Goal: Use online tool/utility: Utilize a website feature to perform a specific function

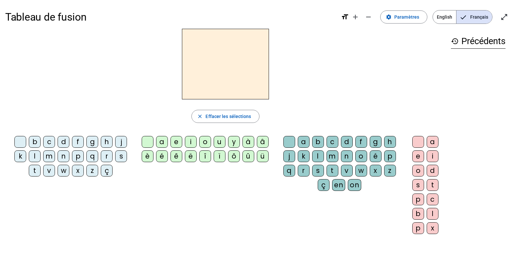
drag, startPoint x: 206, startPoint y: 49, endPoint x: -1, endPoint y: 150, distance: 230.4
click at [0, 150] on html "Tableau de fusion format_size add remove settings Paramètres English Français o…" at bounding box center [258, 126] width 516 height 253
click at [121, 156] on div "s" at bounding box center [121, 157] width 12 height 12
click at [187, 139] on div "i" at bounding box center [191, 142] width 12 height 12
click at [319, 155] on div "l" at bounding box center [318, 157] width 12 height 12
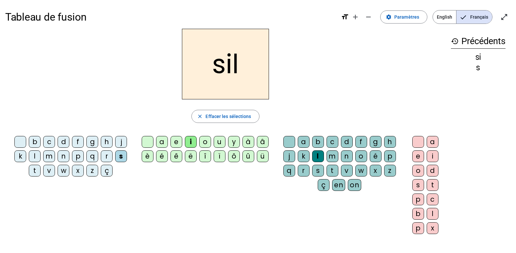
click at [419, 171] on div "o" at bounding box center [419, 171] width 12 height 12
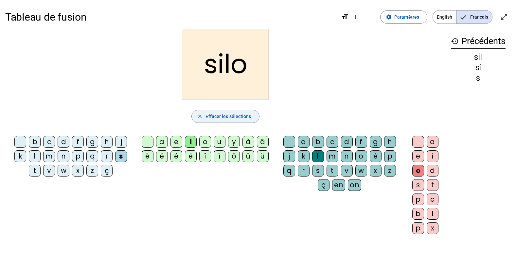
click at [232, 116] on span "Effacer les sélections" at bounding box center [229, 117] width 46 height 8
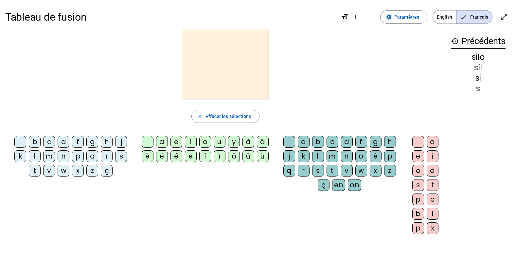
drag, startPoint x: 123, startPoint y: 155, endPoint x: 186, endPoint y: 155, distance: 62.9
click at [124, 155] on div "s" at bounding box center [121, 157] width 12 height 12
click at [192, 143] on div "i" at bounding box center [191, 142] width 12 height 12
click at [317, 156] on div "l" at bounding box center [318, 157] width 12 height 12
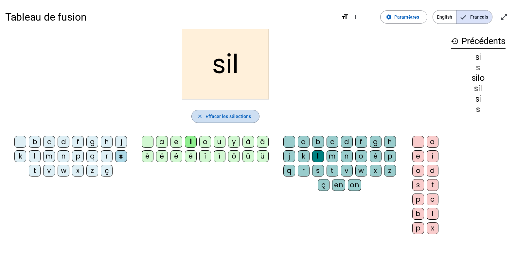
click at [232, 116] on span "Effacer les sélections" at bounding box center [229, 117] width 46 height 8
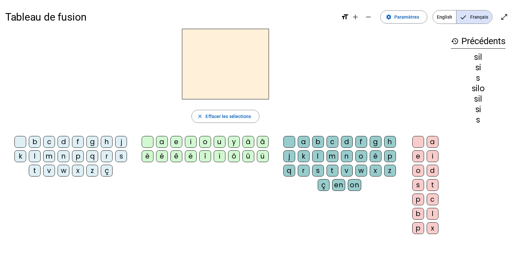
drag, startPoint x: 120, startPoint y: 157, endPoint x: 123, endPoint y: 156, distance: 3.3
click at [123, 156] on div "s" at bounding box center [121, 157] width 12 height 12
drag, startPoint x: 123, startPoint y: 156, endPoint x: 196, endPoint y: 166, distance: 73.4
click at [192, 144] on div "i" at bounding box center [191, 142] width 12 height 12
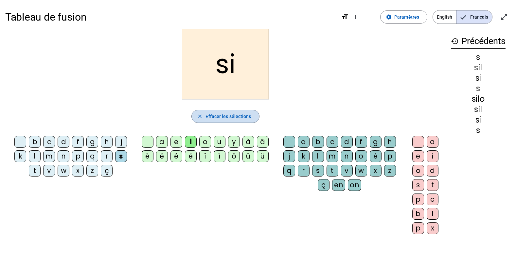
click at [217, 114] on span "Effacer les sélections" at bounding box center [229, 117] width 46 height 8
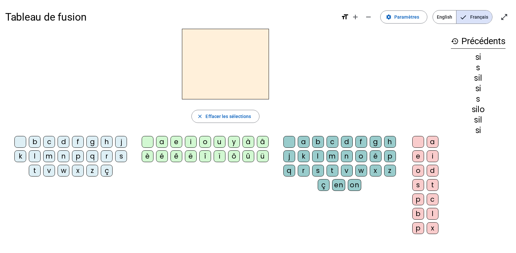
click at [120, 158] on div "s" at bounding box center [121, 157] width 12 height 12
drag, startPoint x: 161, startPoint y: 140, endPoint x: 165, endPoint y: 181, distance: 41.5
click at [161, 143] on div "a" at bounding box center [162, 142] width 12 height 12
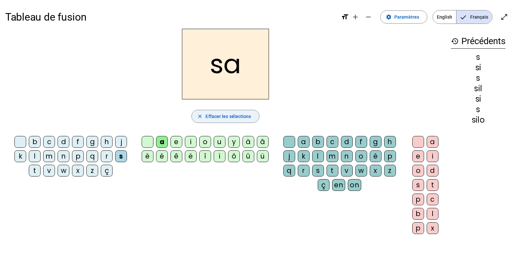
click at [211, 117] on span "Effacer les sélections" at bounding box center [229, 117] width 46 height 8
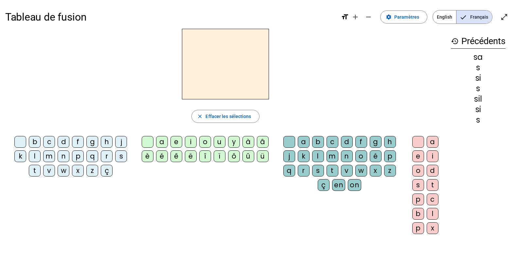
click at [120, 155] on div "s" at bounding box center [121, 157] width 12 height 12
click at [216, 143] on div "u" at bounding box center [220, 142] width 12 height 12
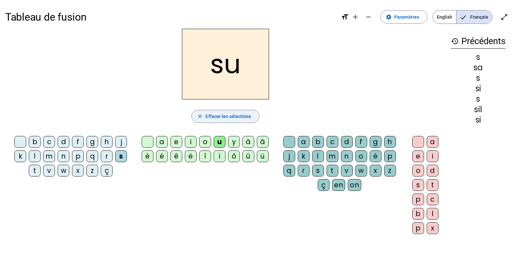
click at [252, 117] on span "button" at bounding box center [225, 117] width 67 height 16
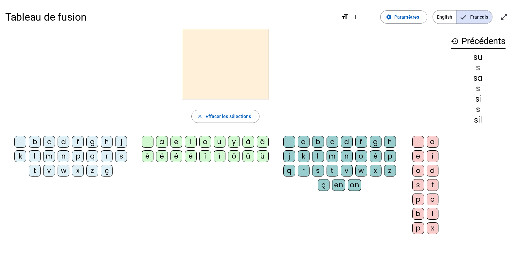
click at [38, 169] on div "t" at bounding box center [35, 171] width 12 height 12
click at [222, 141] on div "u" at bounding box center [220, 142] width 12 height 12
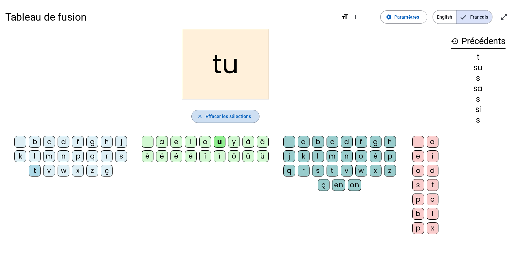
click at [242, 118] on span "Effacer les sélections" at bounding box center [229, 117] width 46 height 8
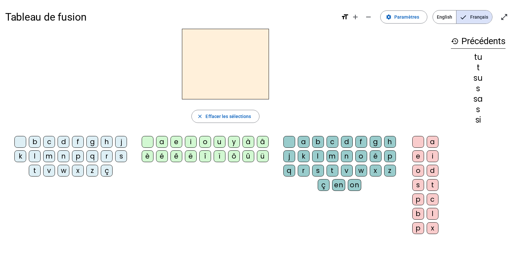
click at [65, 141] on div "d" at bounding box center [64, 142] width 12 height 12
click at [223, 142] on div "u" at bounding box center [220, 142] width 12 height 12
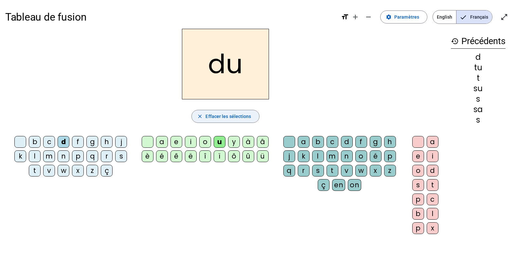
click at [243, 117] on span "Effacer les sélections" at bounding box center [229, 117] width 46 height 8
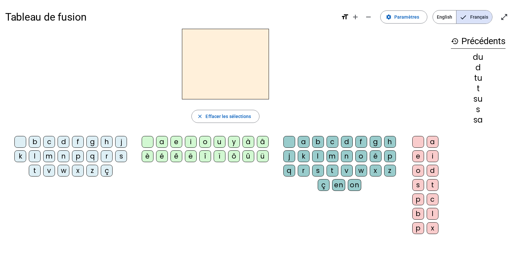
click at [64, 144] on div "d" at bounding box center [64, 142] width 12 height 12
click at [183, 144] on letter-bubble "e" at bounding box center [178, 143] width 14 height 14
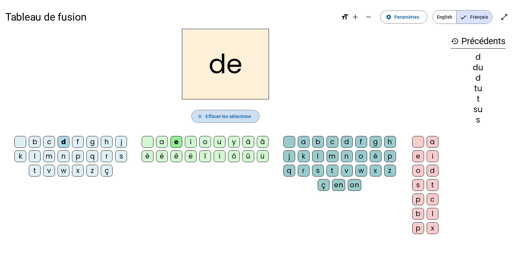
click at [217, 114] on span "Effacer les sélections" at bounding box center [229, 117] width 46 height 8
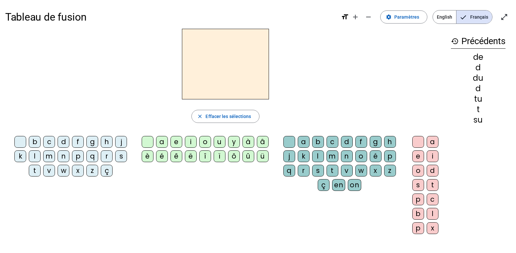
click at [51, 156] on div "m" at bounding box center [49, 157] width 12 height 12
click at [177, 142] on div "e" at bounding box center [177, 142] width 12 height 12
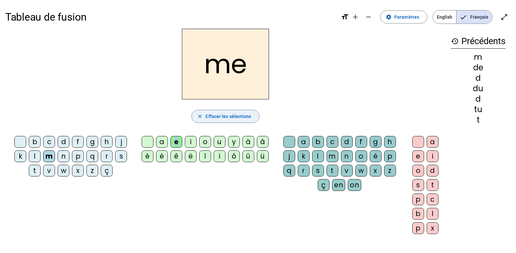
drag, startPoint x: 177, startPoint y: 142, endPoint x: 248, endPoint y: 116, distance: 75.7
click at [248, 115] on span "Effacer les sélections" at bounding box center [229, 117] width 46 height 8
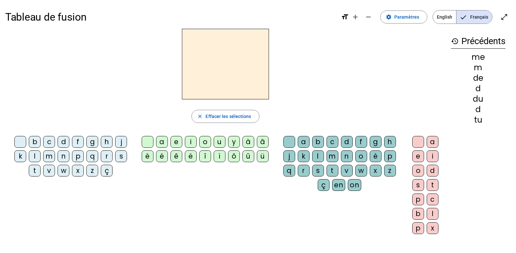
drag, startPoint x: 34, startPoint y: 171, endPoint x: 67, endPoint y: 167, distance: 33.3
click at [34, 171] on div "t" at bounding box center [35, 171] width 12 height 12
click at [172, 140] on div "e" at bounding box center [177, 142] width 12 height 12
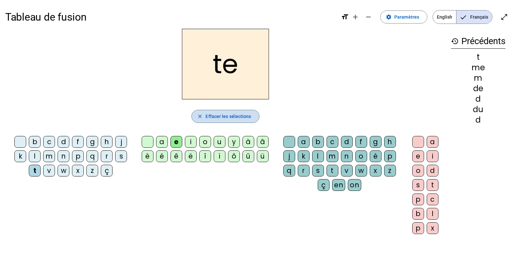
click at [231, 114] on span "Effacer les sélections" at bounding box center [229, 117] width 46 height 8
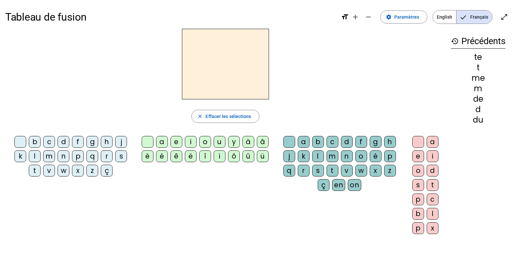
click at [118, 143] on div "j" at bounding box center [121, 142] width 12 height 12
click at [175, 138] on div "e" at bounding box center [177, 142] width 12 height 12
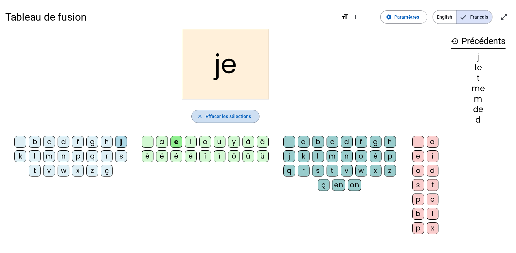
click at [239, 115] on span "Effacer les sélections" at bounding box center [229, 117] width 46 height 8
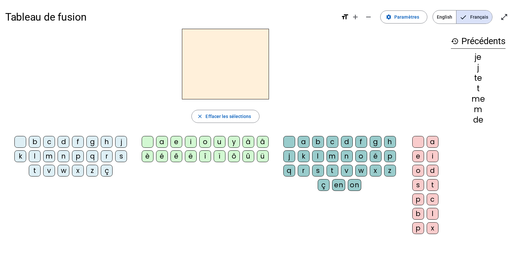
click at [119, 154] on div "s" at bounding box center [121, 157] width 12 height 12
click at [161, 141] on div "a" at bounding box center [162, 142] width 12 height 12
click at [330, 138] on div "c" at bounding box center [333, 142] width 12 height 12
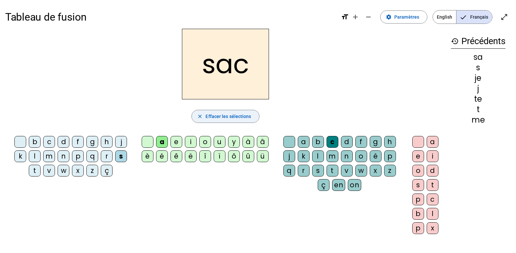
click at [237, 115] on span "Effacer les sélections" at bounding box center [229, 117] width 46 height 8
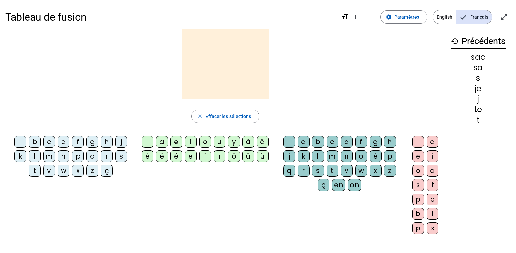
click at [108, 153] on div "r" at bounding box center [107, 157] width 12 height 12
click at [195, 140] on div "i" at bounding box center [191, 142] width 12 height 12
click at [330, 154] on div "m" at bounding box center [333, 157] width 12 height 12
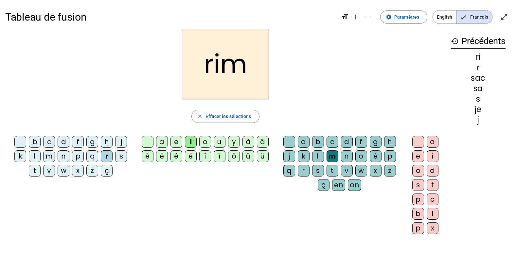
click at [419, 153] on div "e" at bounding box center [419, 157] width 12 height 12
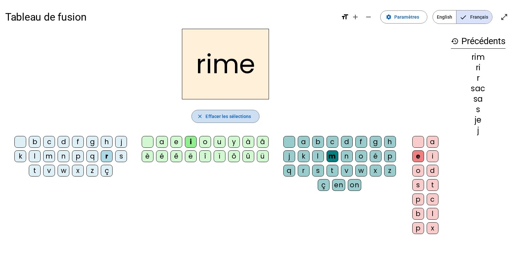
click at [214, 114] on span "Effacer les sélections" at bounding box center [229, 117] width 46 height 8
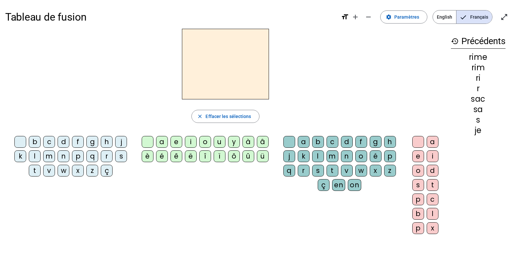
click at [120, 156] on div "s" at bounding box center [121, 157] width 12 height 12
click at [217, 142] on div "u" at bounding box center [220, 142] width 12 height 12
click at [306, 170] on div "r" at bounding box center [304, 171] width 12 height 12
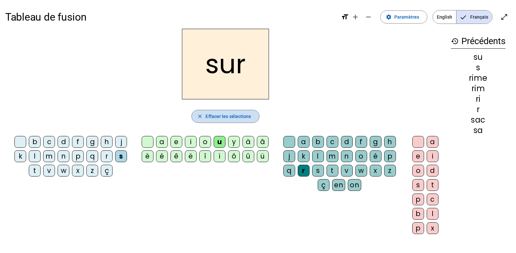
click at [248, 113] on span "Effacer les sélections" at bounding box center [229, 117] width 46 height 8
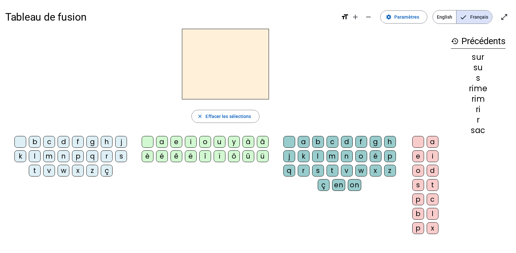
click at [50, 158] on div "m" at bounding box center [49, 157] width 12 height 12
drag, startPoint x: 219, startPoint y: 139, endPoint x: 223, endPoint y: 139, distance: 4.6
click at [219, 139] on div "u" at bounding box center [220, 142] width 12 height 12
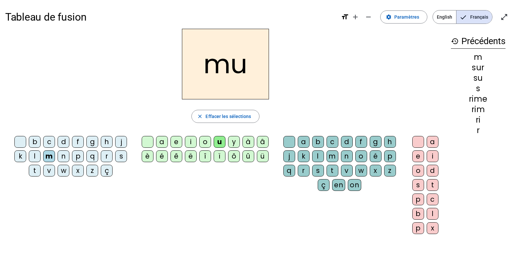
click at [301, 167] on div "r" at bounding box center [304, 171] width 12 height 12
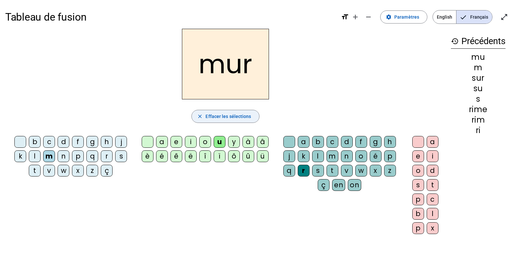
click at [216, 114] on span "Effacer les sélections" at bounding box center [229, 117] width 46 height 8
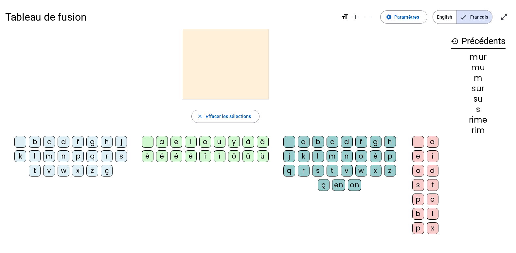
click at [66, 141] on div "d" at bounding box center [64, 142] width 12 height 12
click at [218, 142] on div "u" at bounding box center [220, 142] width 12 height 12
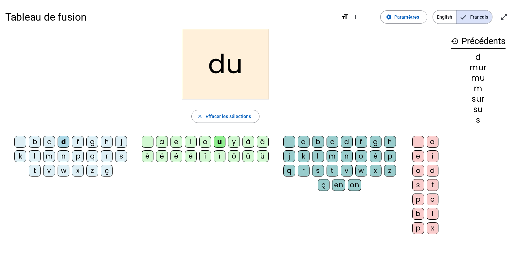
click at [302, 171] on div "r" at bounding box center [304, 171] width 12 height 12
click at [304, 171] on div "r" at bounding box center [304, 171] width 12 height 12
click at [304, 167] on div "r" at bounding box center [304, 171] width 12 height 12
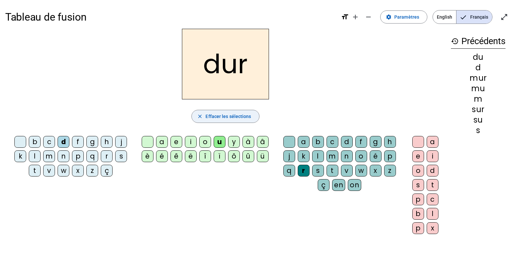
click at [244, 120] on span "Effacer les sélections" at bounding box center [229, 117] width 46 height 8
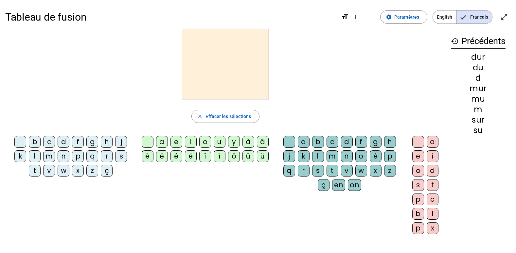
click at [65, 142] on div "d" at bounding box center [64, 142] width 12 height 12
click at [191, 138] on div "i" at bounding box center [191, 142] width 12 height 12
drag, startPoint x: 301, startPoint y: 169, endPoint x: 311, endPoint y: 165, distance: 10.9
click at [302, 169] on div "r" at bounding box center [304, 171] width 12 height 12
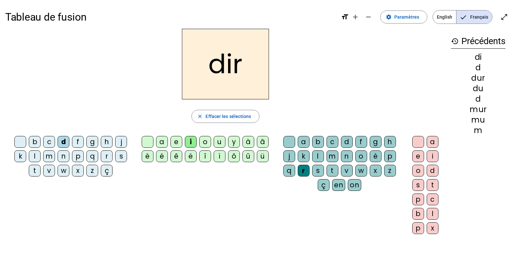
click at [422, 156] on div "e" at bounding box center [419, 157] width 12 height 12
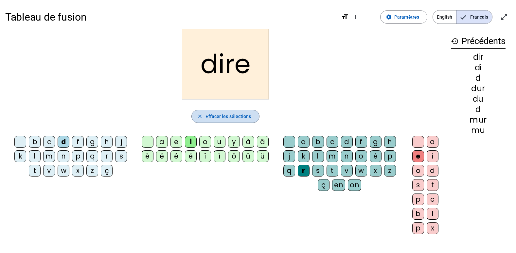
click at [197, 113] on span "button" at bounding box center [225, 117] width 67 height 16
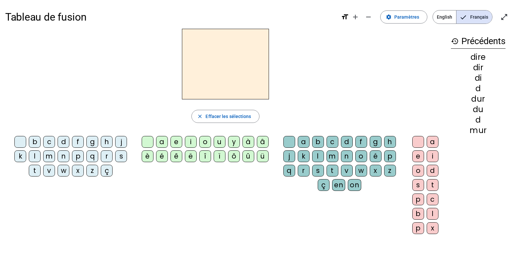
click at [79, 156] on div "p" at bounding box center [78, 157] width 12 height 12
click at [193, 144] on div "i" at bounding box center [191, 142] width 12 height 12
click at [307, 170] on div "r" at bounding box center [304, 171] width 12 height 12
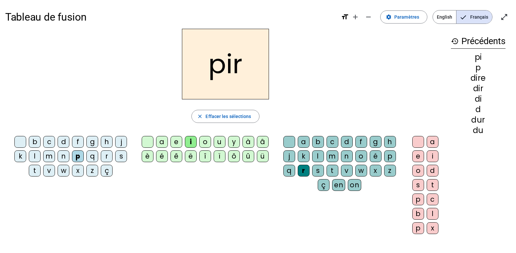
click at [417, 155] on div "e" at bounding box center [419, 157] width 12 height 12
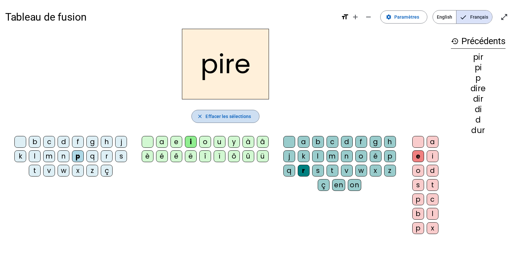
click at [209, 115] on span "Effacer les sélections" at bounding box center [229, 117] width 46 height 8
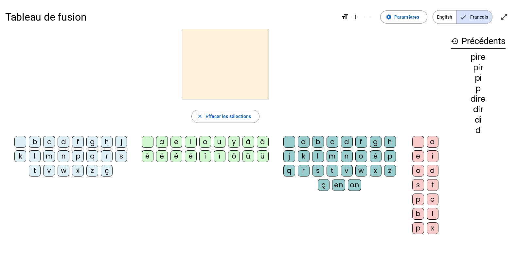
click at [38, 167] on div "t" at bounding box center [35, 171] width 12 height 12
click at [193, 141] on div "i" at bounding box center [191, 142] width 12 height 12
click at [304, 171] on div "r" at bounding box center [304, 171] width 12 height 12
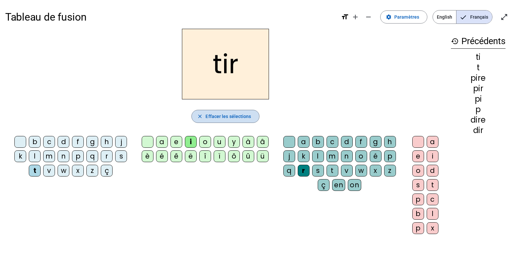
click at [214, 116] on span "Effacer les sélections" at bounding box center [229, 117] width 46 height 8
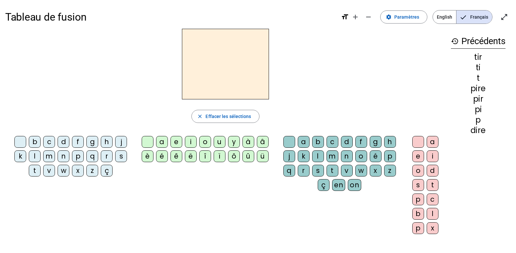
click at [124, 158] on div "s" at bounding box center [121, 157] width 12 height 12
click at [221, 139] on div "u" at bounding box center [220, 142] width 12 height 12
click at [349, 139] on div "d" at bounding box center [347, 142] width 12 height 12
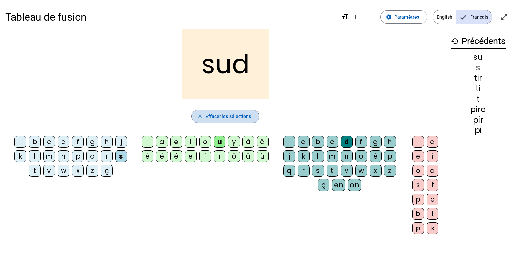
click at [249, 116] on span "Effacer les sélections" at bounding box center [229, 117] width 46 height 8
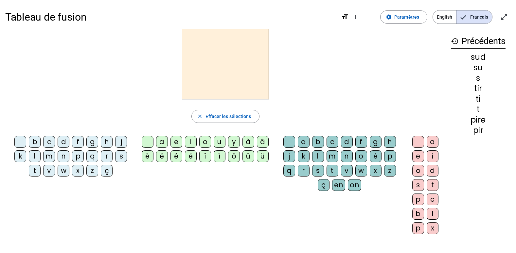
click at [35, 152] on div "l" at bounding box center [35, 157] width 12 height 12
drag, startPoint x: 162, startPoint y: 142, endPoint x: 179, endPoint y: 138, distance: 17.2
click at [167, 140] on div "a" at bounding box center [162, 142] width 12 height 12
click at [331, 142] on div "c" at bounding box center [333, 142] width 12 height 12
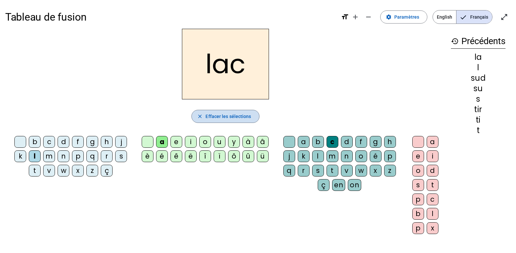
click at [236, 115] on span "Effacer les sélections" at bounding box center [229, 117] width 46 height 8
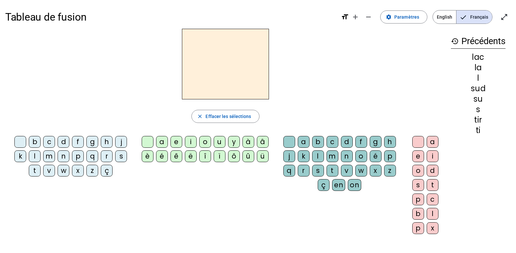
click at [107, 153] on div "r" at bounding box center [107, 157] width 12 height 12
click at [187, 141] on div "i" at bounding box center [191, 142] width 12 height 12
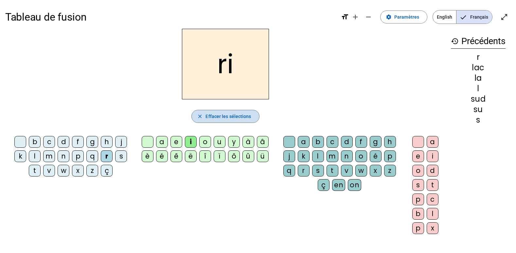
click at [216, 115] on span "Effacer les sélections" at bounding box center [229, 117] width 46 height 8
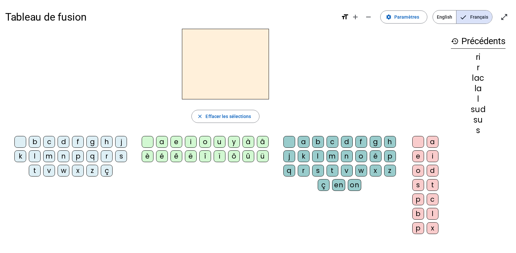
click at [123, 140] on div "j" at bounding box center [121, 142] width 12 height 12
click at [174, 140] on div "e" at bounding box center [177, 142] width 12 height 12
click at [123, 158] on div "s" at bounding box center [121, 157] width 12 height 12
click at [34, 151] on div "l" at bounding box center [35, 157] width 12 height 12
click at [51, 159] on div "m" at bounding box center [49, 157] width 12 height 12
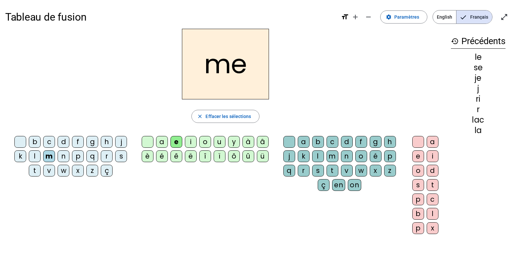
click at [159, 144] on div "a" at bounding box center [162, 142] width 12 height 12
click at [316, 152] on div "l" at bounding box center [318, 157] width 12 height 12
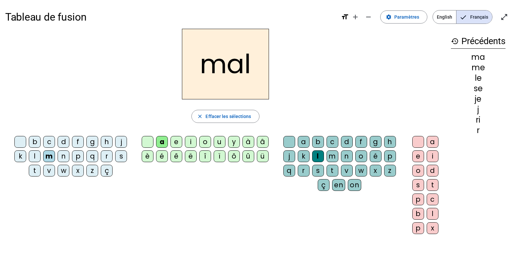
click at [121, 154] on div "s" at bounding box center [121, 157] width 12 height 12
click at [46, 154] on div "m" at bounding box center [49, 157] width 12 height 12
click at [313, 154] on div "l" at bounding box center [318, 157] width 12 height 12
click at [246, 117] on span "Effacer les sélections" at bounding box center [229, 117] width 46 height 8
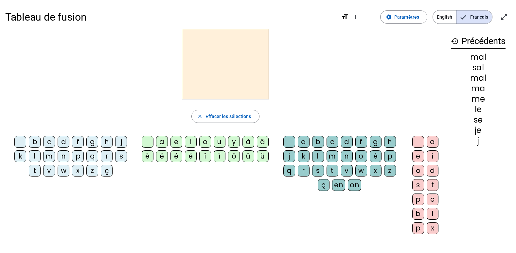
drag, startPoint x: 47, startPoint y: 156, endPoint x: 54, endPoint y: 153, distance: 7.7
click at [48, 155] on div "m" at bounding box center [49, 157] width 12 height 12
click at [163, 146] on div "a" at bounding box center [162, 142] width 12 height 12
